Goal: Navigation & Orientation: Understand site structure

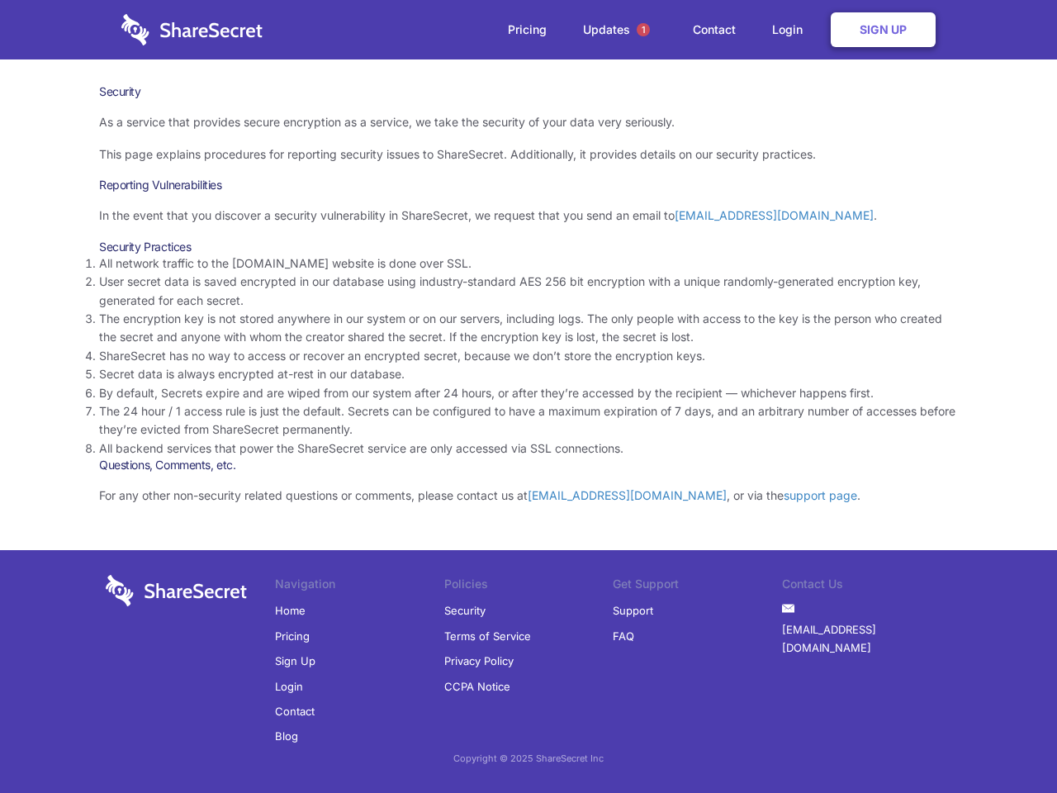
click at [529, 397] on li "By default, Secrets expire and are wiped from our system after 24 hours, or aft…" at bounding box center [528, 393] width 859 height 18
click at [644, 30] on span "1" at bounding box center [643, 29] width 13 height 13
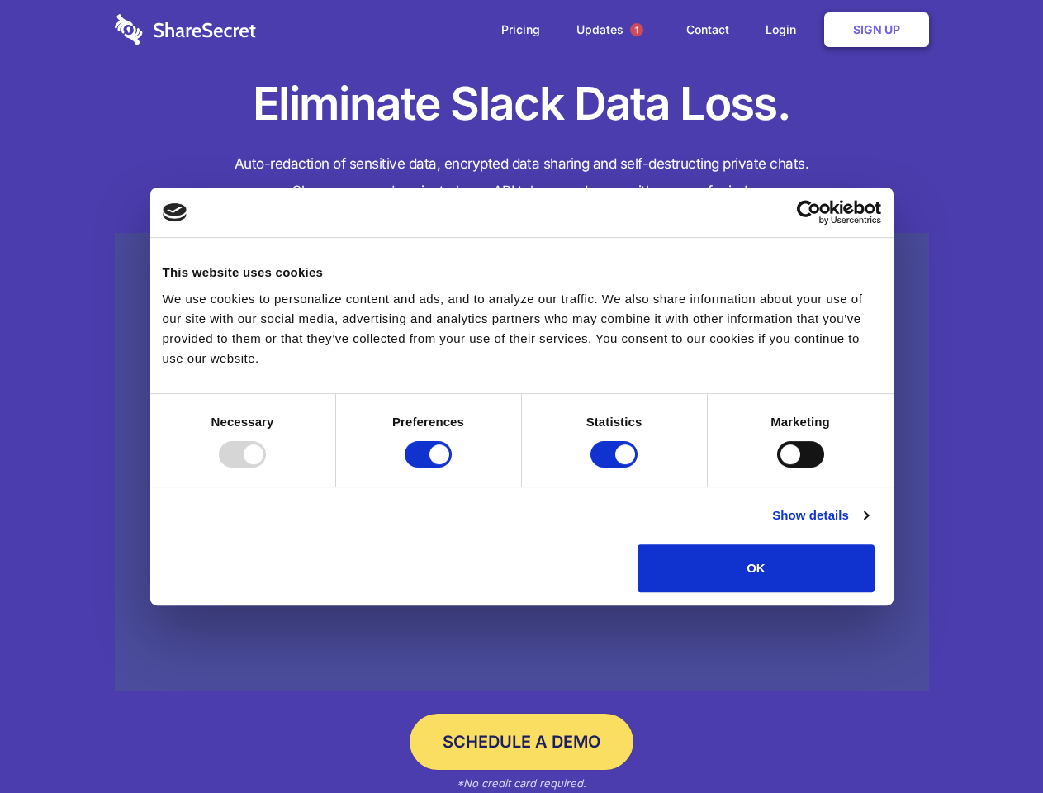
click at [266, 468] on div at bounding box center [242, 454] width 47 height 26
click at [452, 468] on input "Preferences" at bounding box center [428, 454] width 47 height 26
checkbox input "false"
